Goal: Task Accomplishment & Management: Use online tool/utility

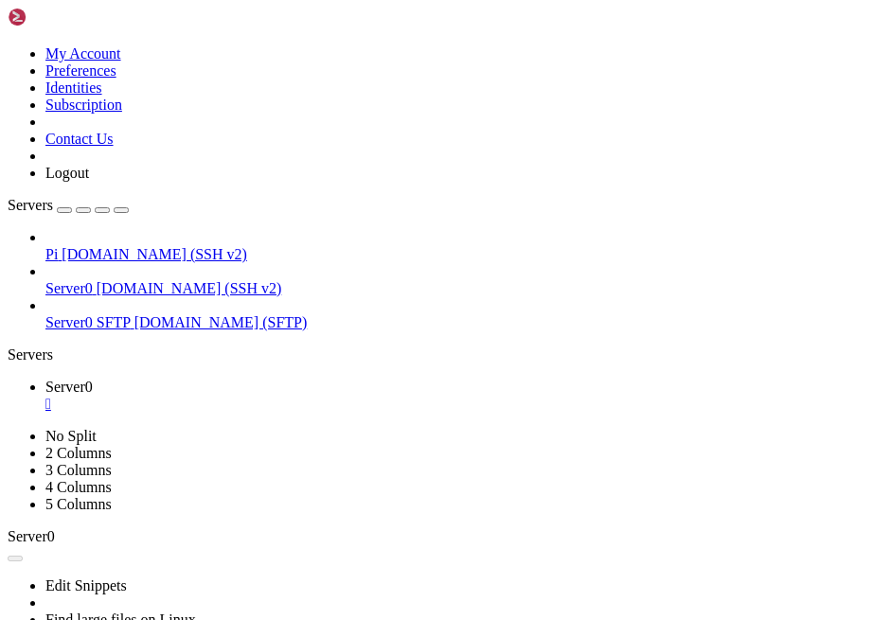
scroll to position [3007, 0]
click at [127, 396] on div "" at bounding box center [464, 404] width 838 height 17
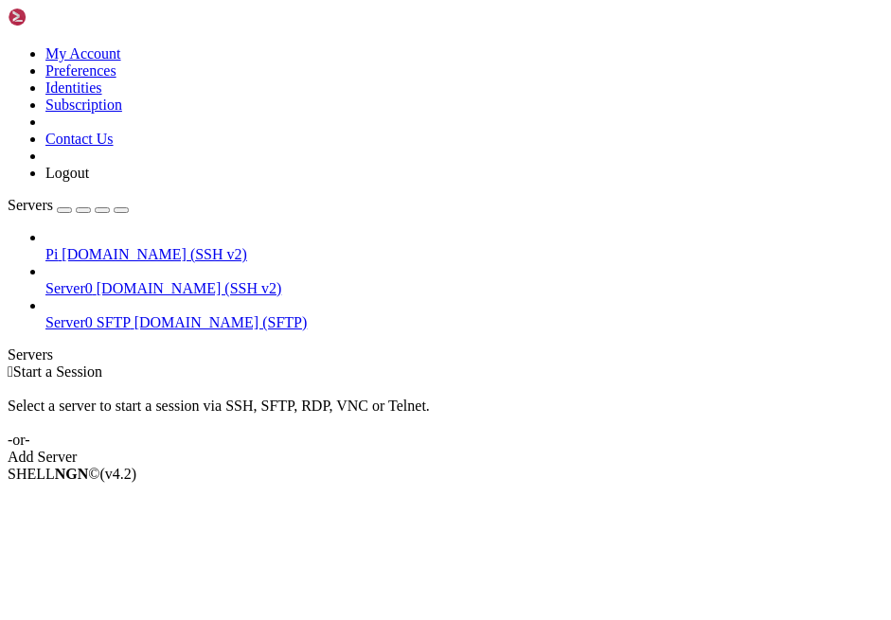
click at [16, 346] on div "Servers" at bounding box center [446, 354] width 876 height 17
click at [62, 246] on span "[DOMAIN_NAME] (SSH v2)" at bounding box center [155, 254] width 186 height 16
click at [137, 246] on span "[DOMAIN_NAME] (SSH v2)" at bounding box center [155, 254] width 186 height 16
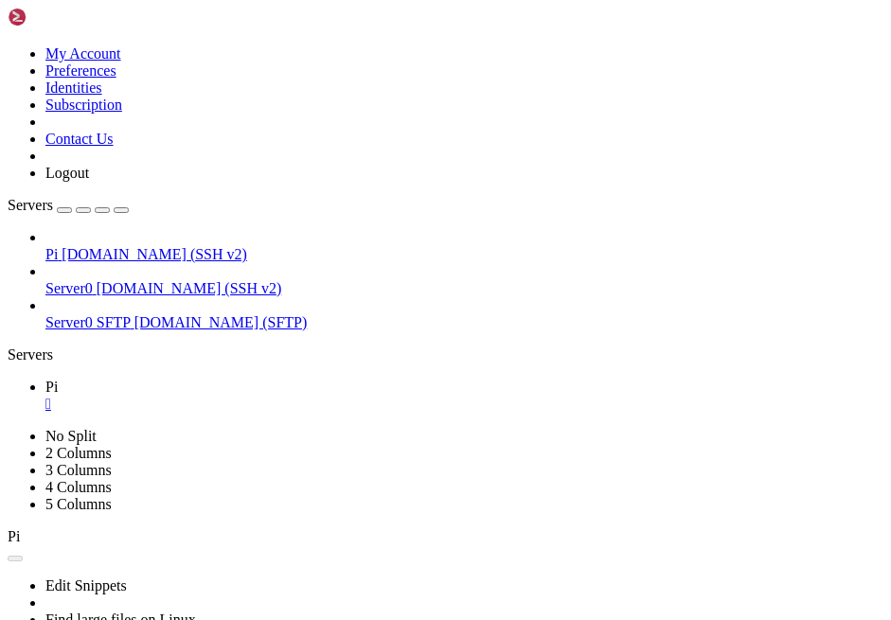
scroll to position [0, 0]
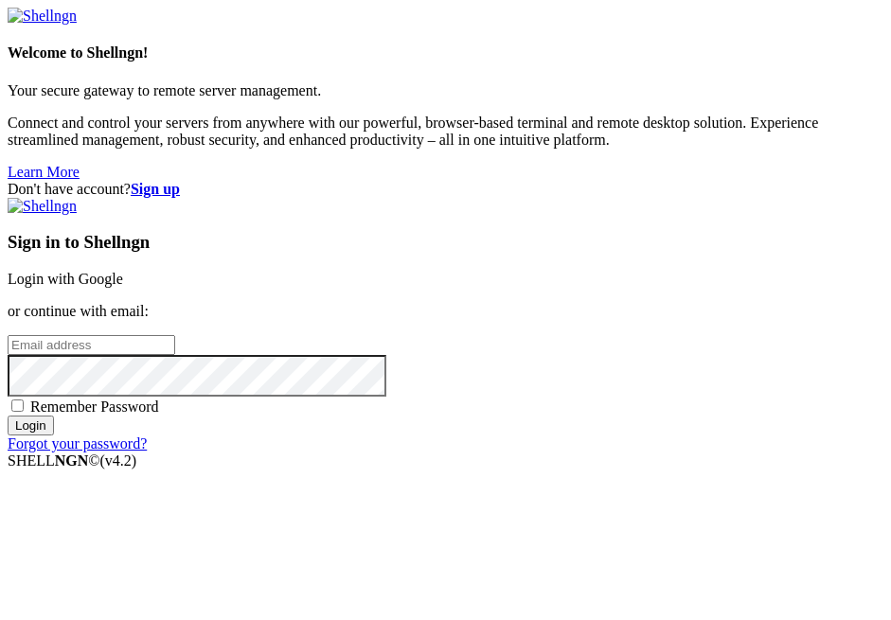
click at [123, 271] on link "Login with Google" at bounding box center [65, 279] width 115 height 16
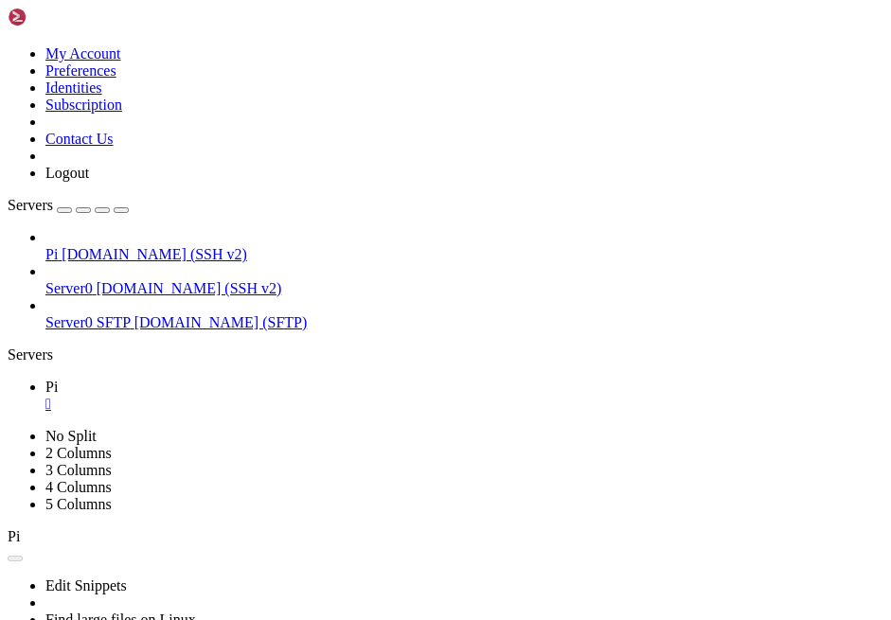
click at [298, 396] on div "" at bounding box center [464, 404] width 838 height 17
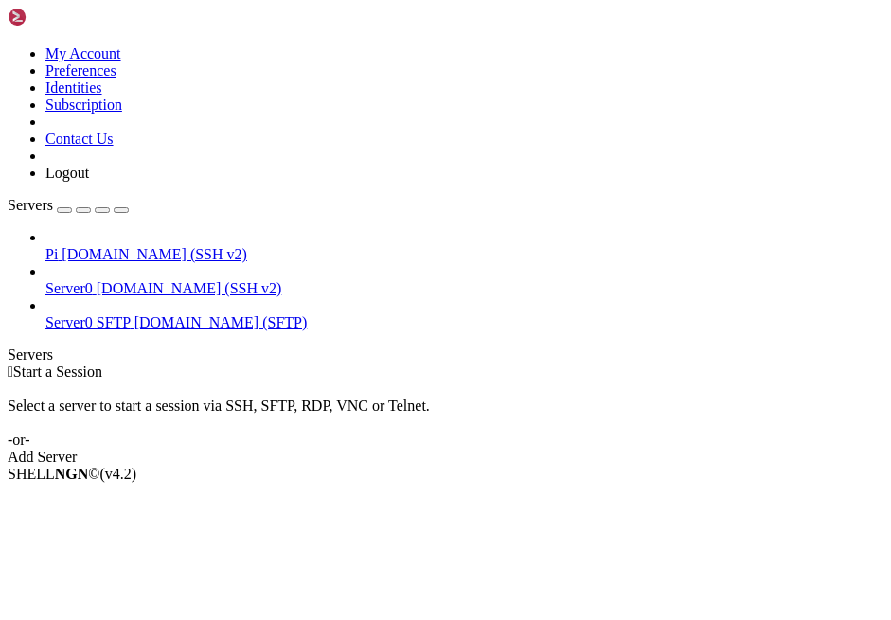
click at [135, 280] on span "[DOMAIN_NAME] (SSH v2)" at bounding box center [190, 288] width 186 height 16
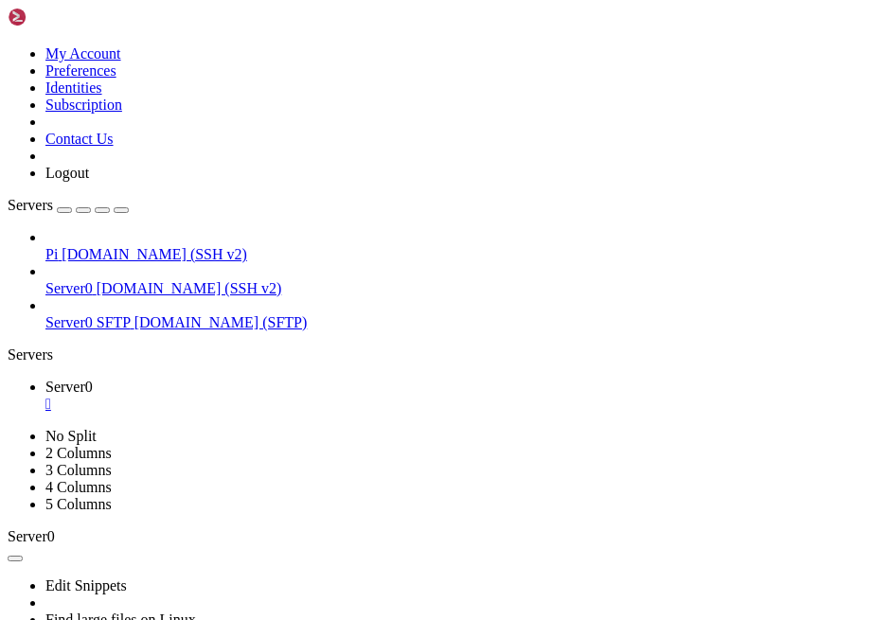
scroll to position [2991, 0]
click at [129, 207] on button "button" at bounding box center [121, 210] width 15 height 6
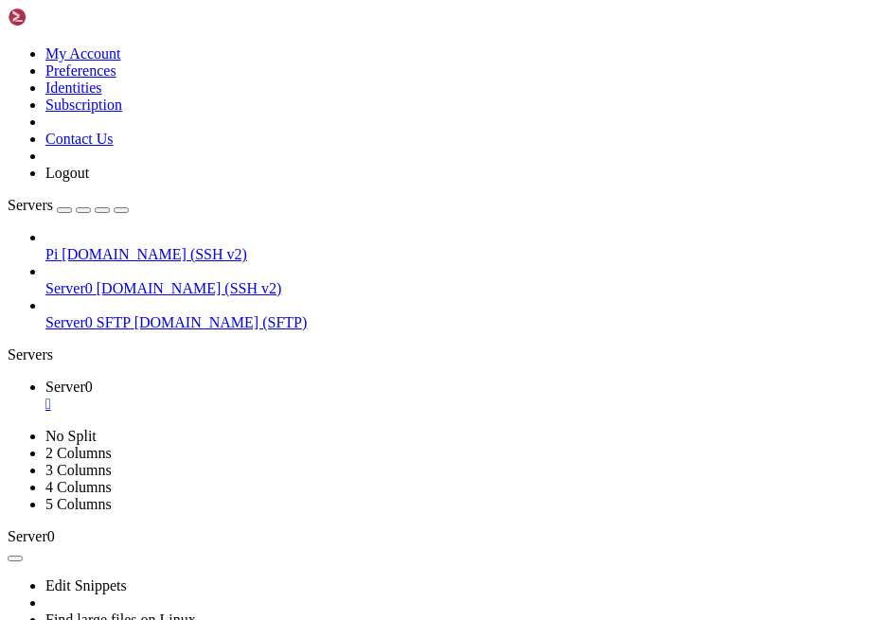
scroll to position [39203, 0]
drag, startPoint x: 12, startPoint y: 1134, endPoint x: 327, endPoint y: 1141, distance: 314.4
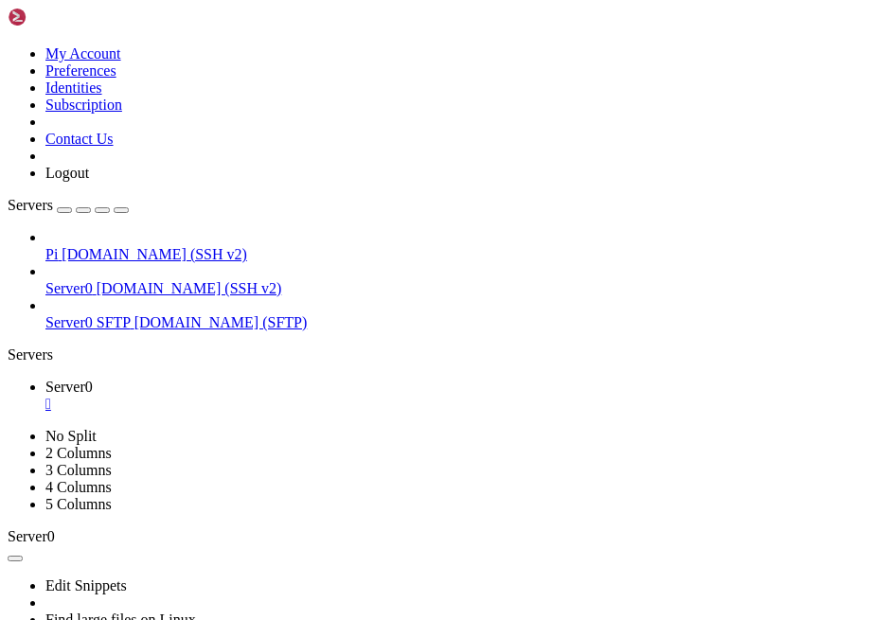
drag, startPoint x: 388, startPoint y: 1157, endPoint x: 17, endPoint y: 1135, distance: 371.7
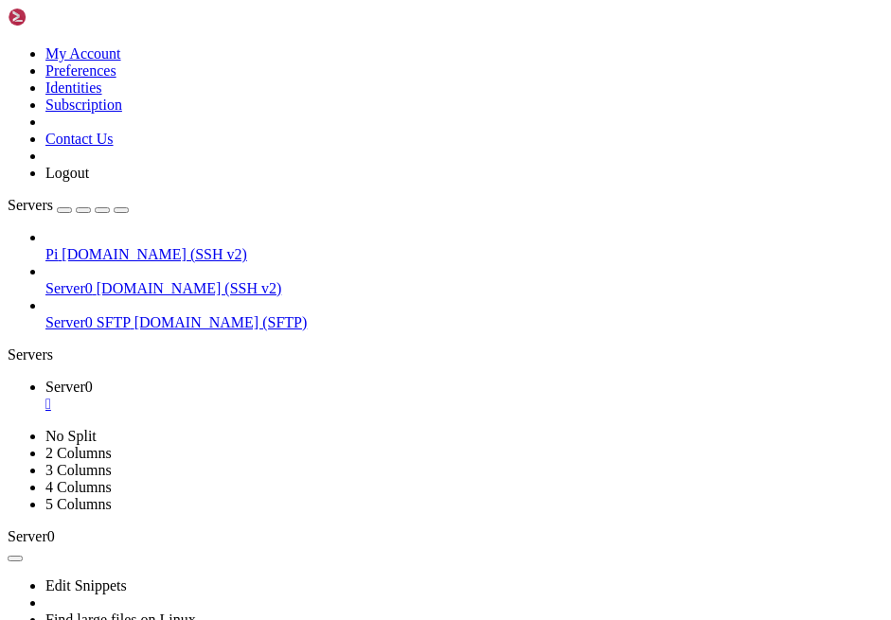
drag, startPoint x: 13, startPoint y: 1166, endPoint x: 214, endPoint y: 1162, distance: 200.7
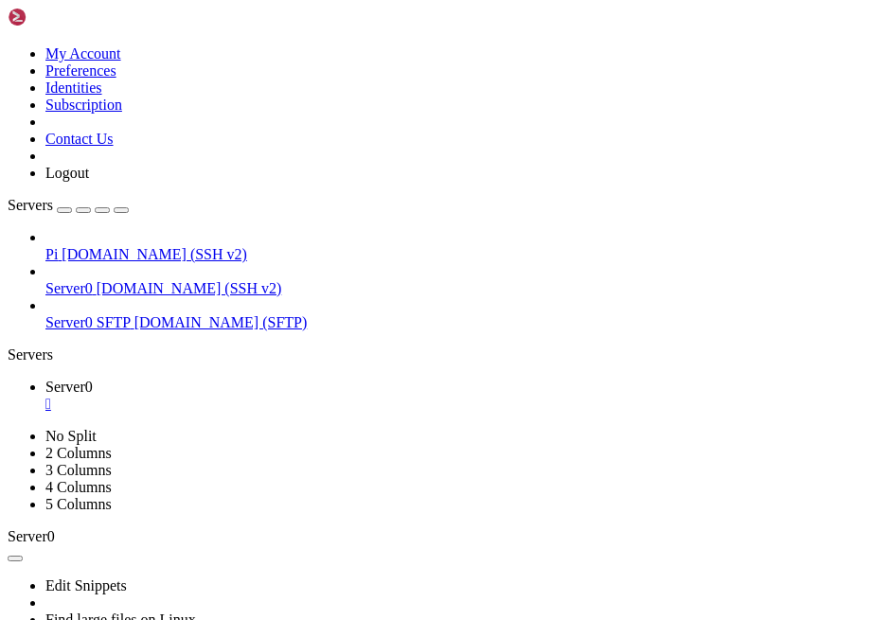
drag, startPoint x: 344, startPoint y: 1188, endPoint x: 17, endPoint y: 1061, distance: 350.4
drag, startPoint x: 399, startPoint y: 1215, endPoint x: 16, endPoint y: 1217, distance: 383.4
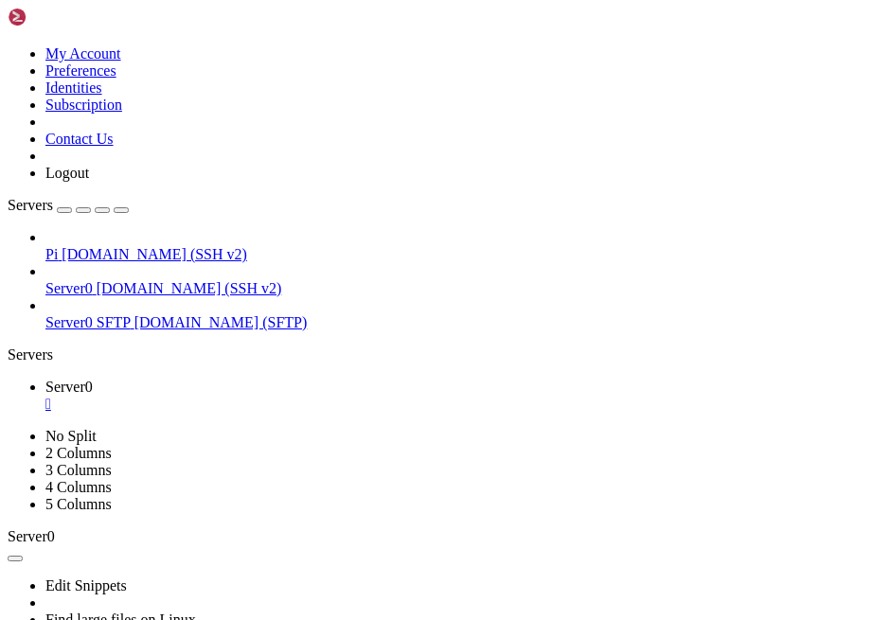
drag, startPoint x: 186, startPoint y: 1164, endPoint x: 223, endPoint y: 1219, distance: 66.7
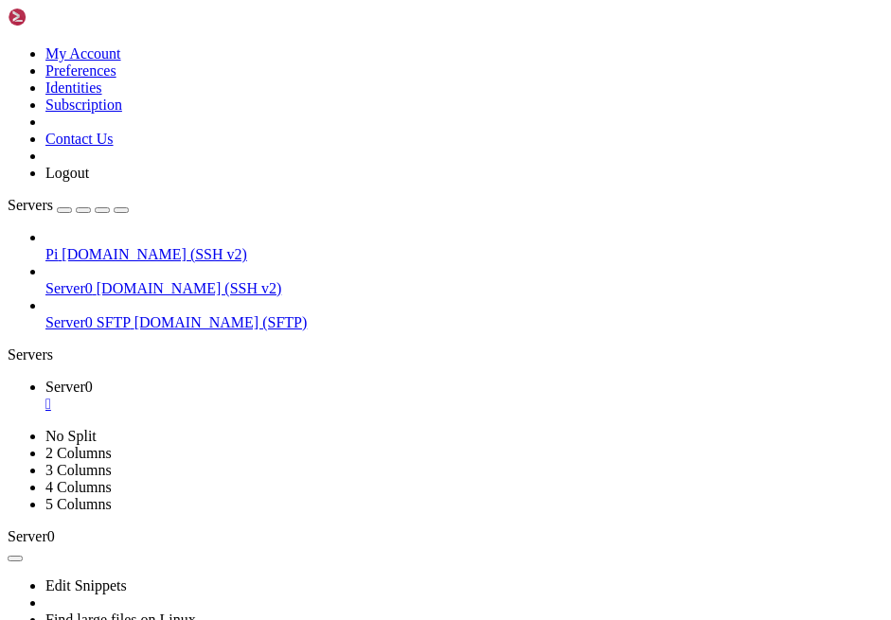
drag, startPoint x: 188, startPoint y: 1217, endPoint x: 181, endPoint y: 1071, distance: 146.9
drag, startPoint x: 10, startPoint y: 1200, endPoint x: 188, endPoint y: 1201, distance: 178.0
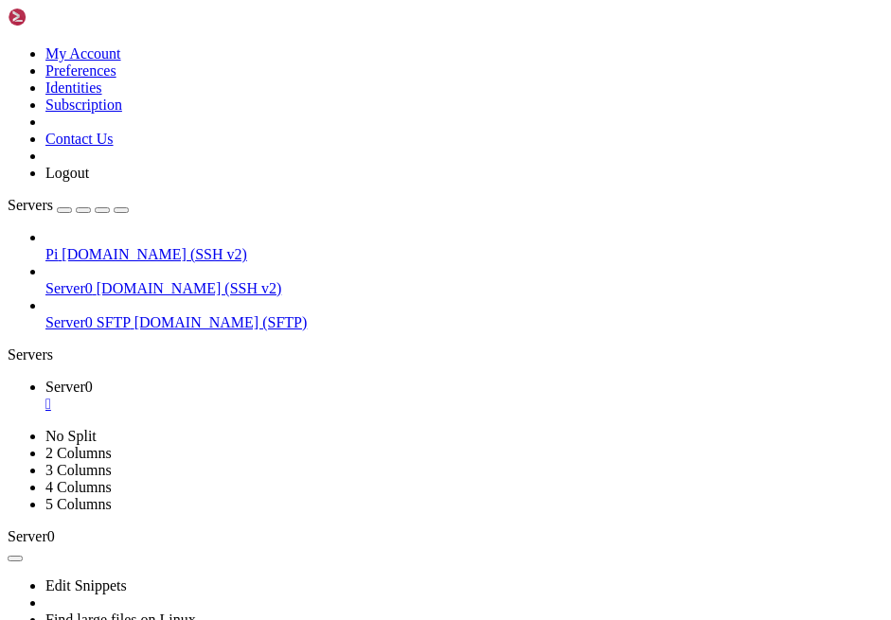
drag, startPoint x: 248, startPoint y: 1213, endPoint x: 17, endPoint y: 1196, distance: 231.6
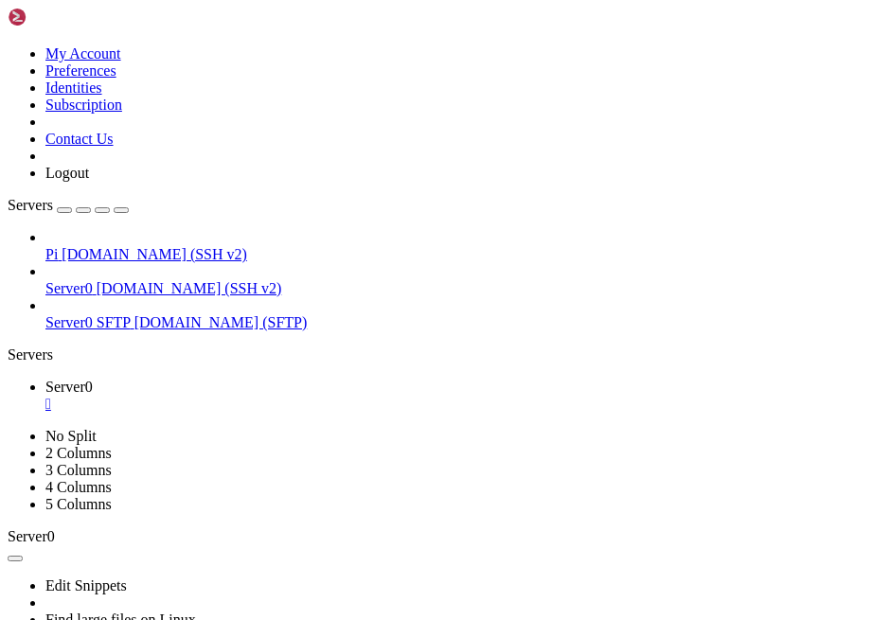
drag, startPoint x: 440, startPoint y: 1218, endPoint x: 221, endPoint y: 925, distance: 366.5
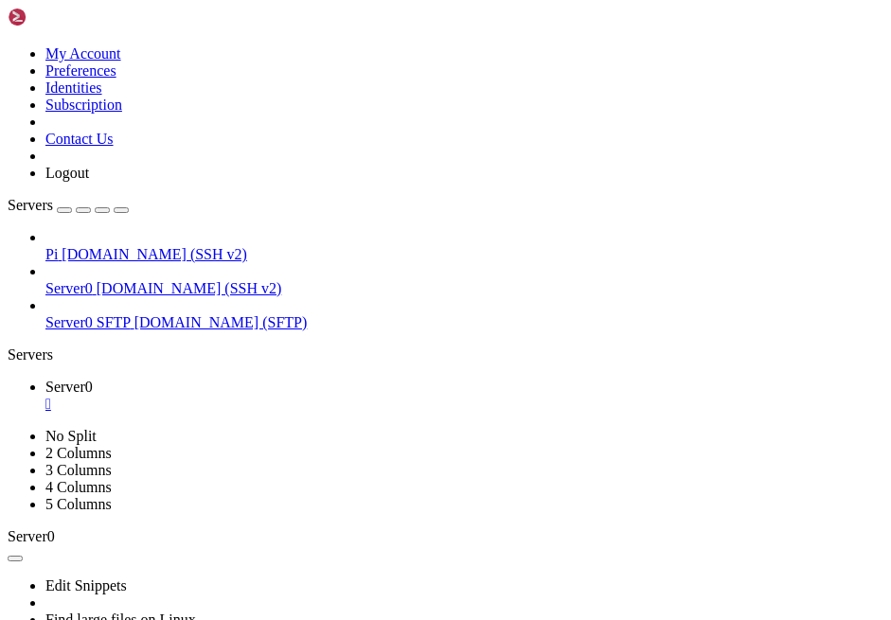
drag, startPoint x: 501, startPoint y: 1238, endPoint x: 501, endPoint y: 1198, distance: 39.8
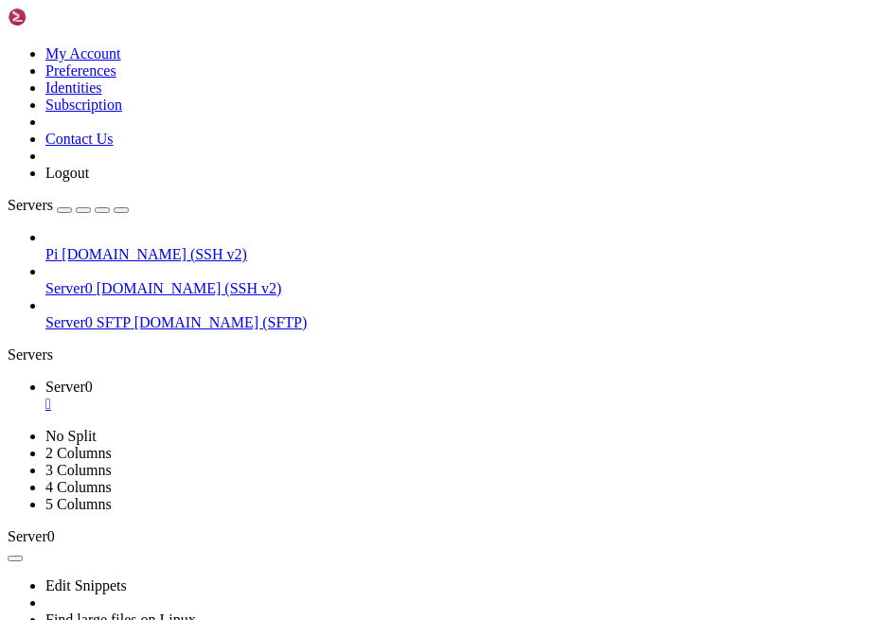
drag, startPoint x: 818, startPoint y: 955, endPoint x: 107, endPoint y: 813, distance: 725.0
drag, startPoint x: 782, startPoint y: 950, endPoint x: 18, endPoint y: 796, distance: 779.4
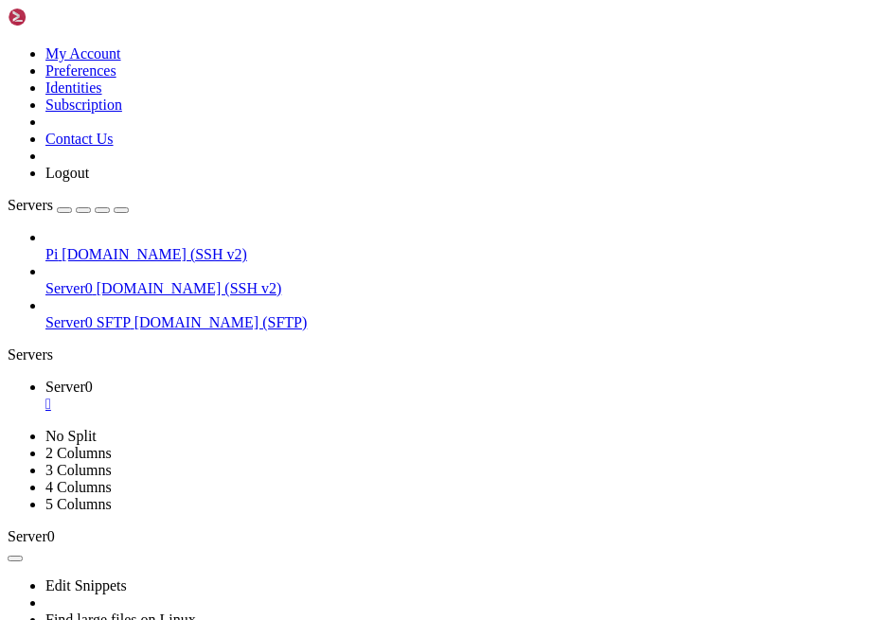
drag, startPoint x: 787, startPoint y: 949, endPoint x: 18, endPoint y: 834, distance: 777.3
drag, startPoint x: 269, startPoint y: 1201, endPoint x: 18, endPoint y: 1127, distance: 261.8
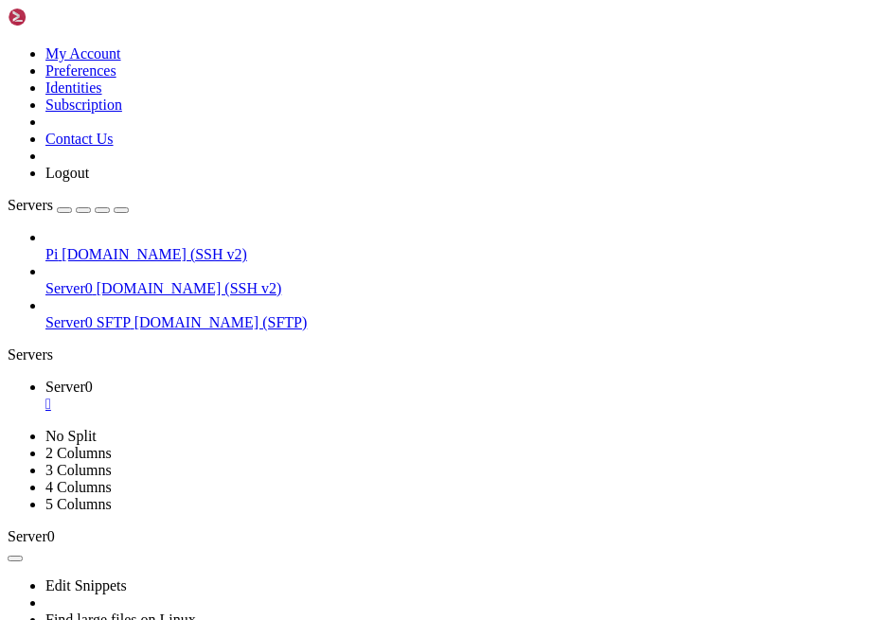
click at [182, 379] on ul "Server0 " at bounding box center [446, 396] width 876 height 34
